Goal: Check status

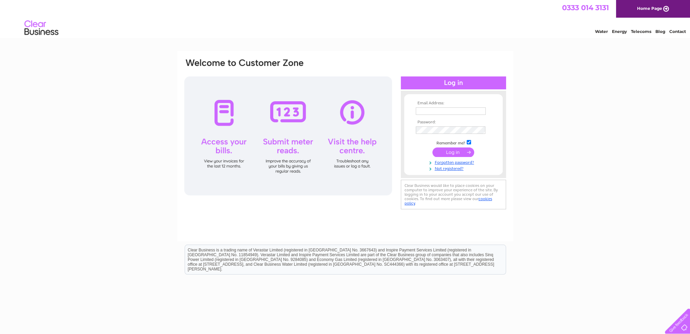
click at [431, 111] on input "text" at bounding box center [451, 110] width 70 height 7
type input "jane.wilson@reiachandhall.co.uk"
click at [448, 152] on input "submit" at bounding box center [453, 153] width 42 height 10
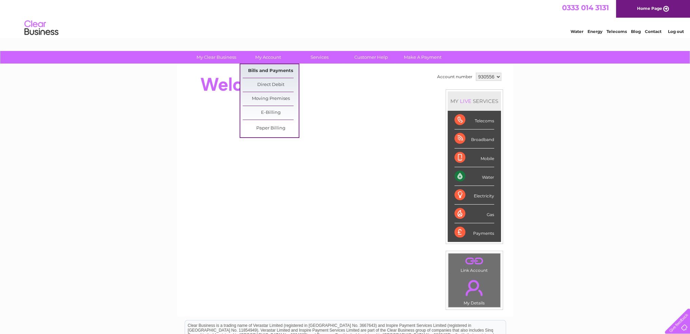
click at [273, 69] on link "Bills and Payments" at bounding box center [271, 71] width 56 height 14
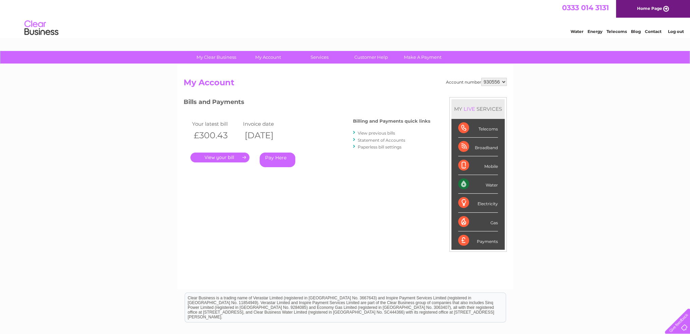
click at [229, 157] on link "." at bounding box center [219, 157] width 59 height 10
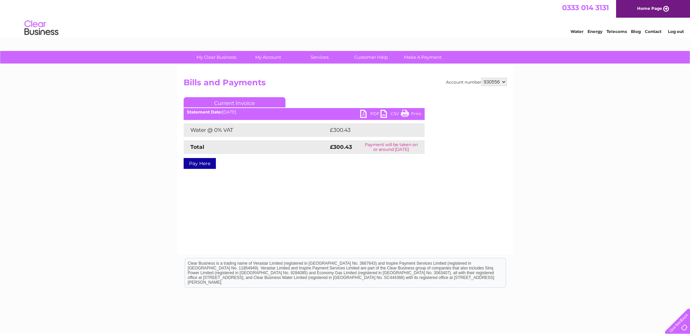
click at [364, 112] on link "PDF" at bounding box center [370, 115] width 20 height 10
